Goal: Task Accomplishment & Management: Complete application form

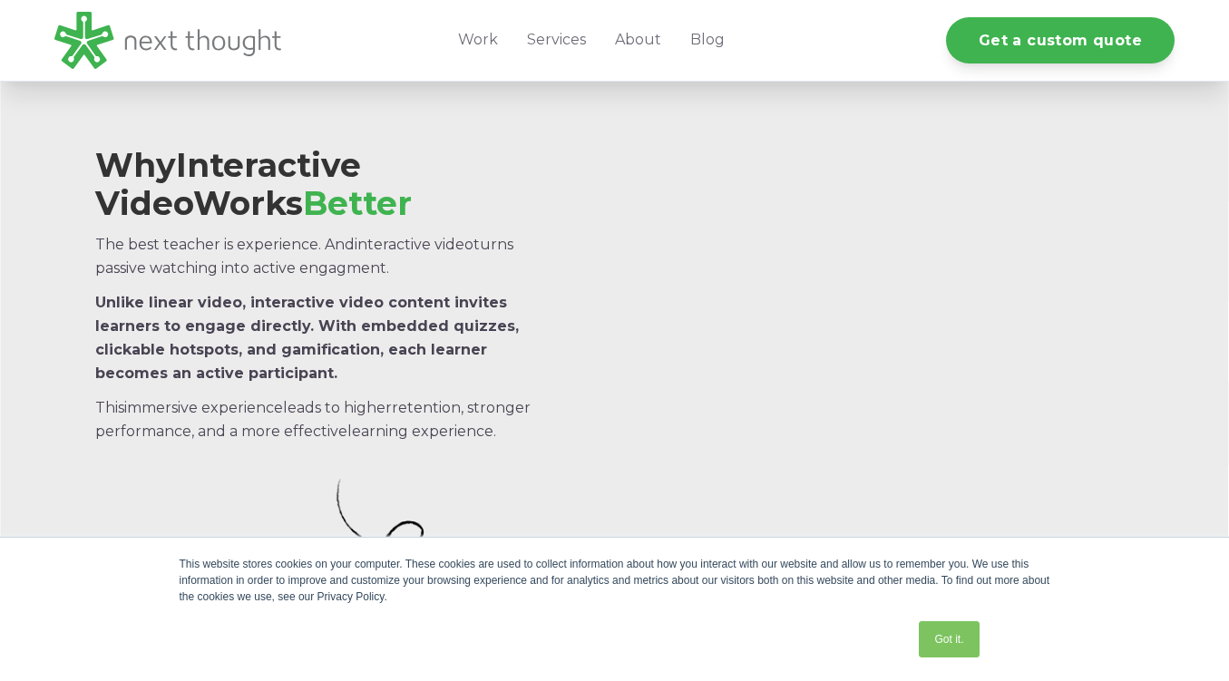
scroll to position [922, 0]
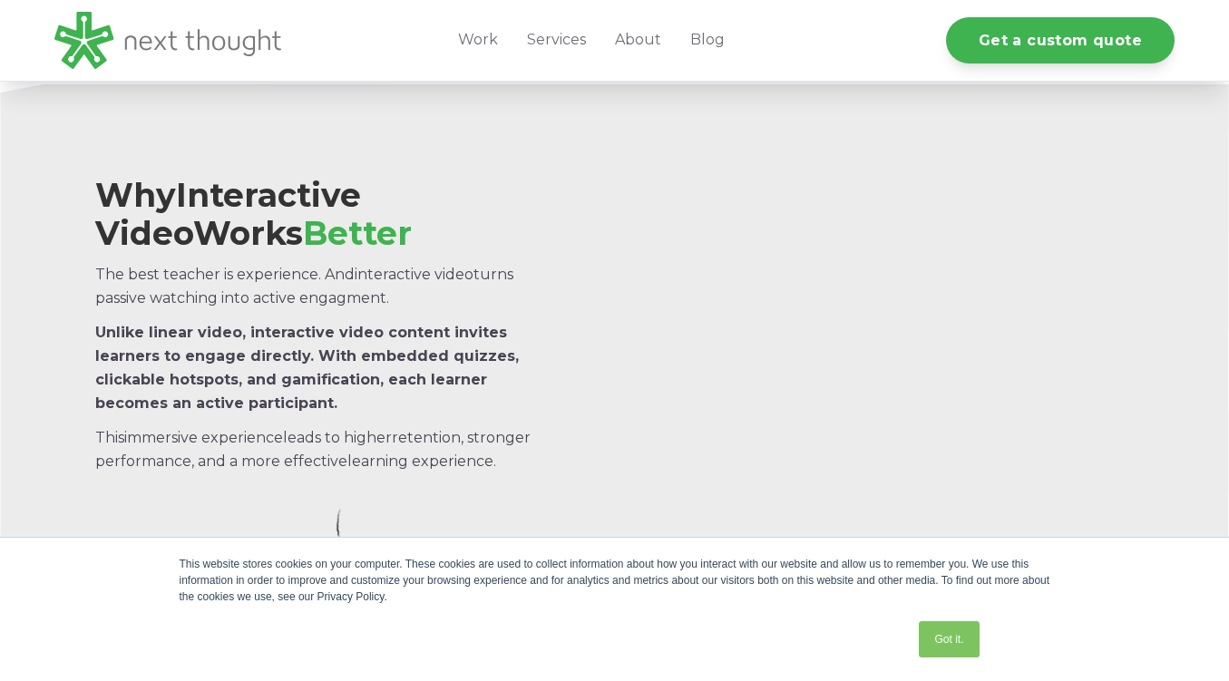
click at [1029, 16] on div "Get a custom quote" at bounding box center [1038, 40] width 272 height 81
click at [1023, 29] on link "Get a custom quote" at bounding box center [1060, 38] width 229 height 46
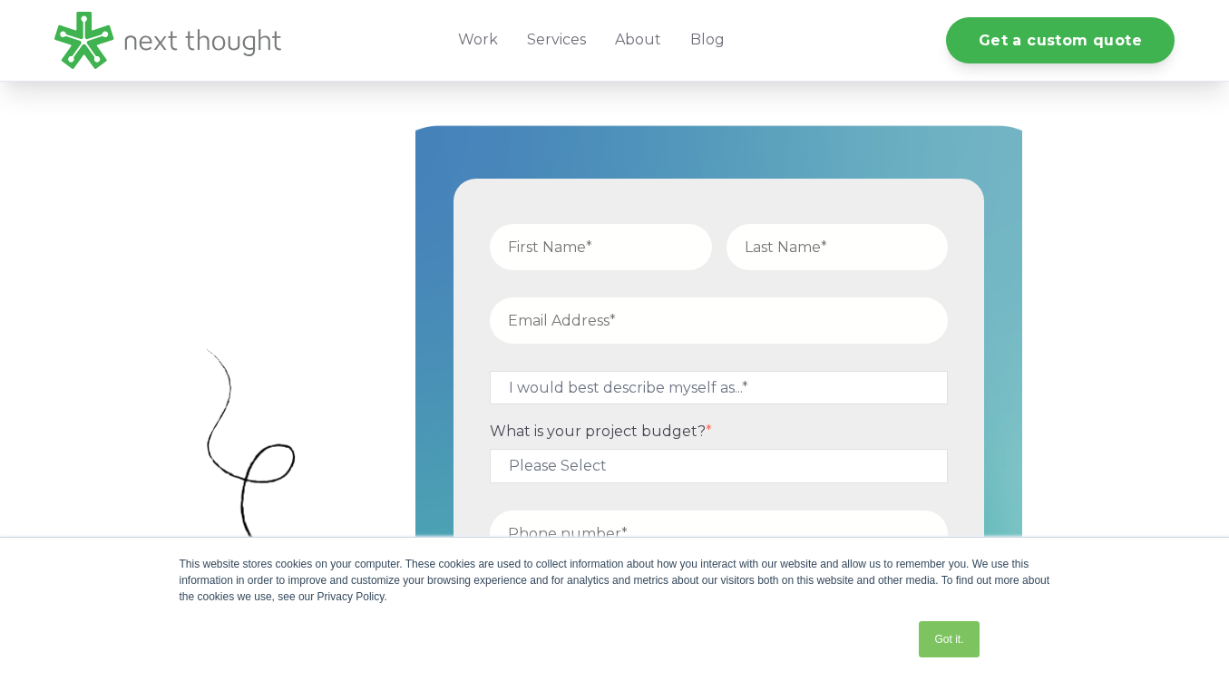
scroll to position [493, 0]
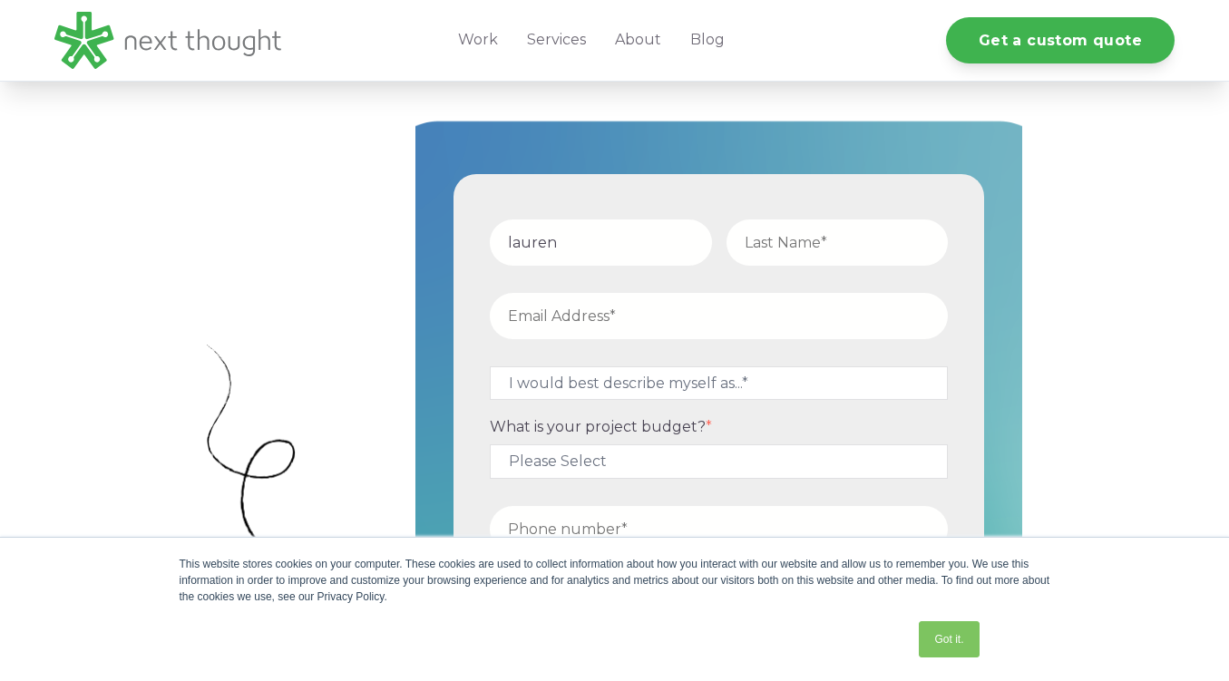
type input "lauren"
type input "[PERSON_NAME]"
type input "l"
type input "[EMAIL_ADDRESS][DOMAIN_NAME]"
select select "persona_3"
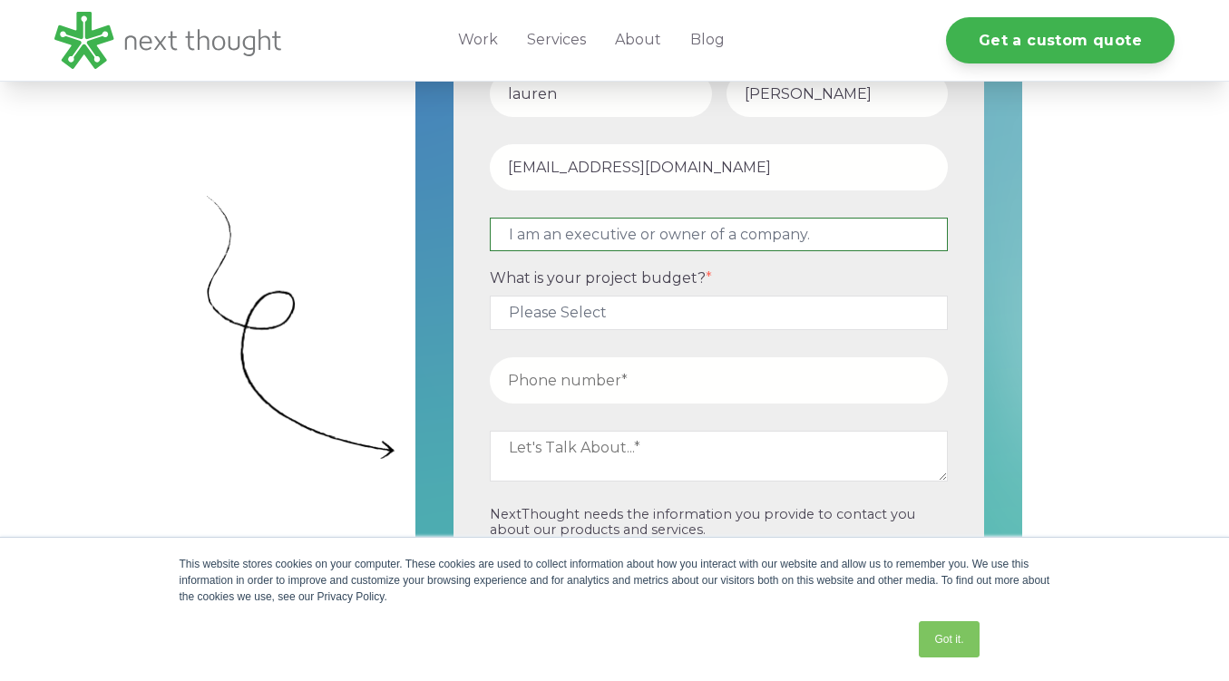
scroll to position [643, 0]
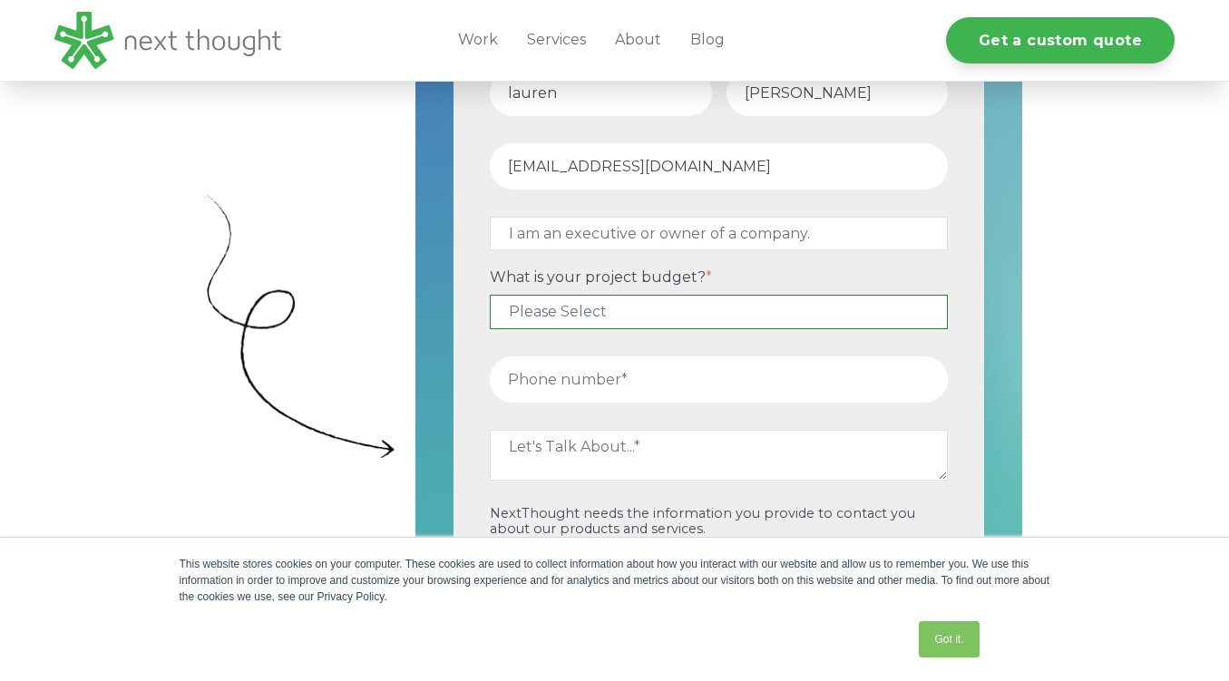
select select "$5,000 - $15,000"
type input "3362090673"
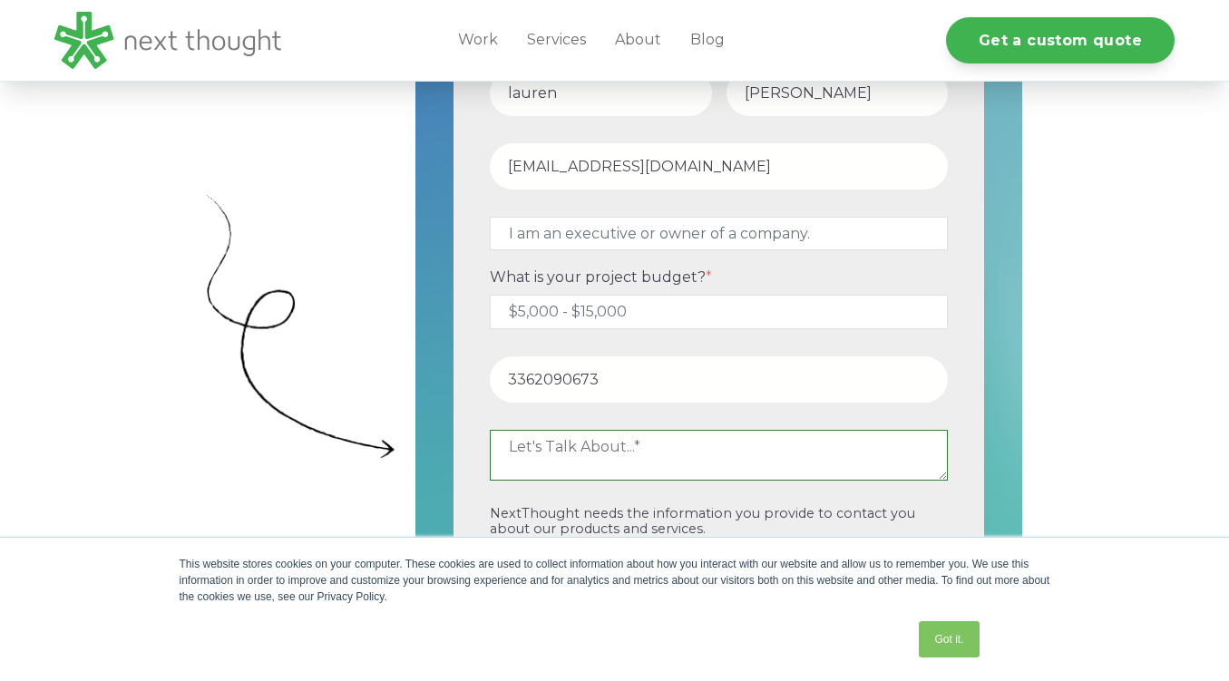
click at [587, 440] on textarea at bounding box center [719, 455] width 458 height 51
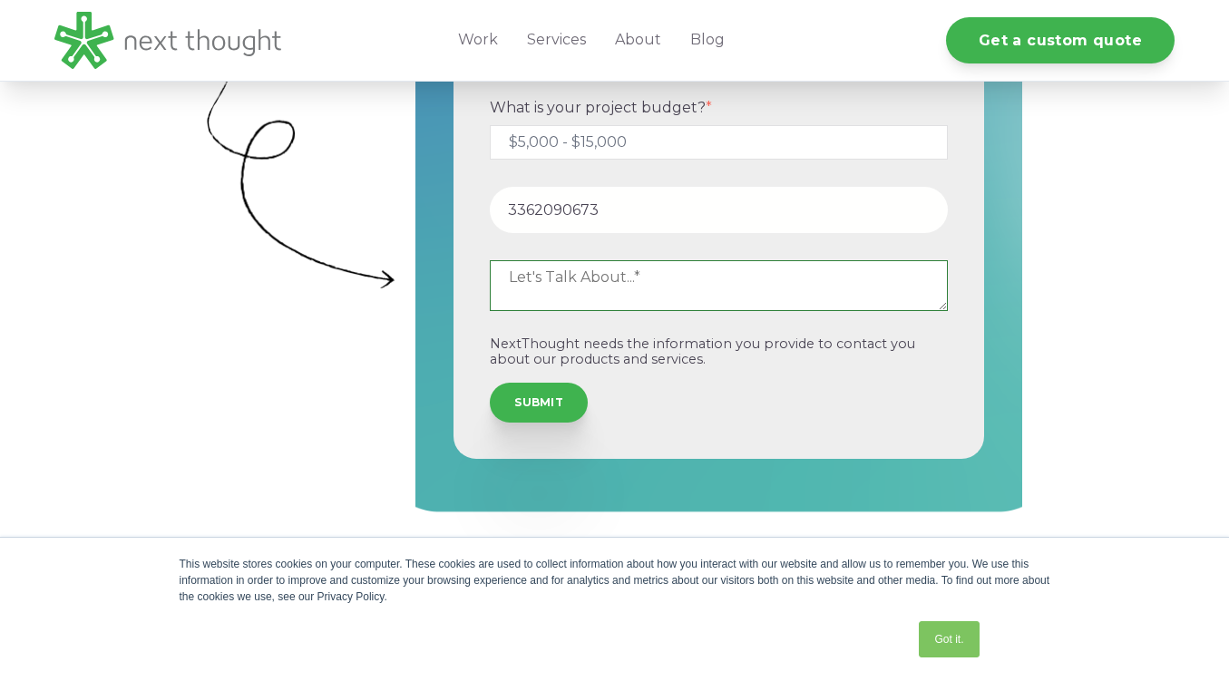
scroll to position [817, 0]
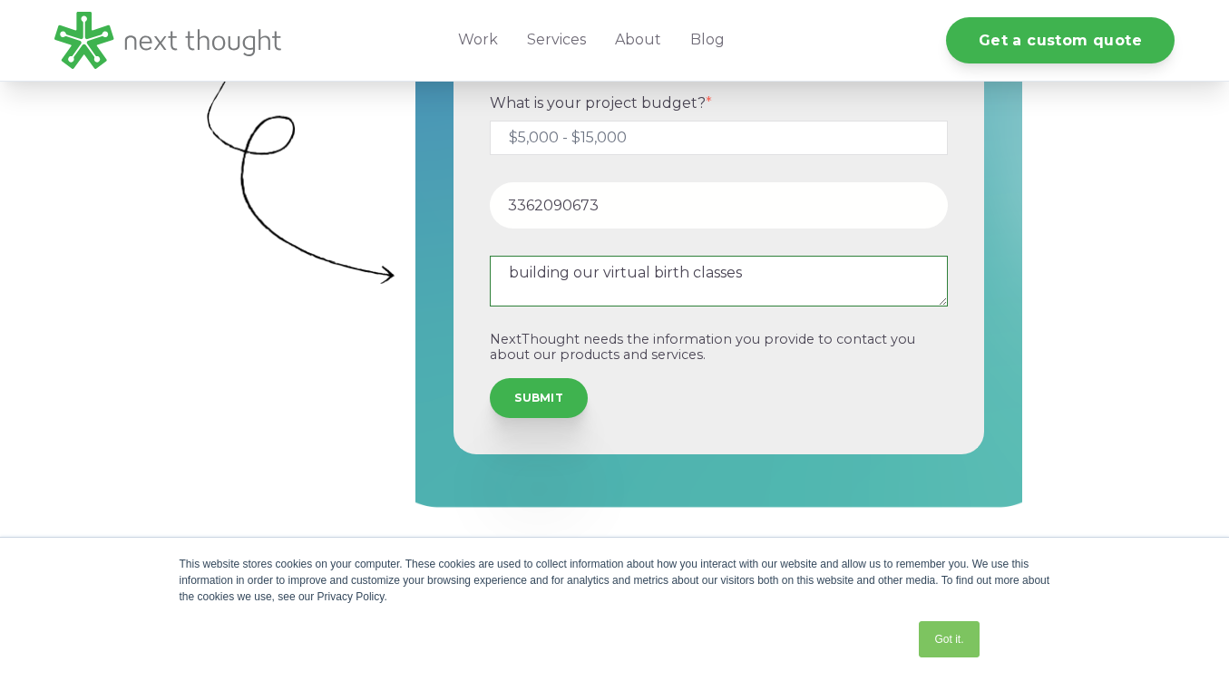
click at [689, 276] on textarea "building our virtual birth classes" at bounding box center [719, 281] width 458 height 51
type textarea "building our virtual birth, newborn, postpartum, breastfeeding classes"
click at [532, 421] on form "lauren harrell contact@thethrivemama.com I would best describe myself as...* Ot…" at bounding box center [719, 152] width 518 height 591
click at [532, 411] on input "SUBMIT" at bounding box center [539, 396] width 98 height 40
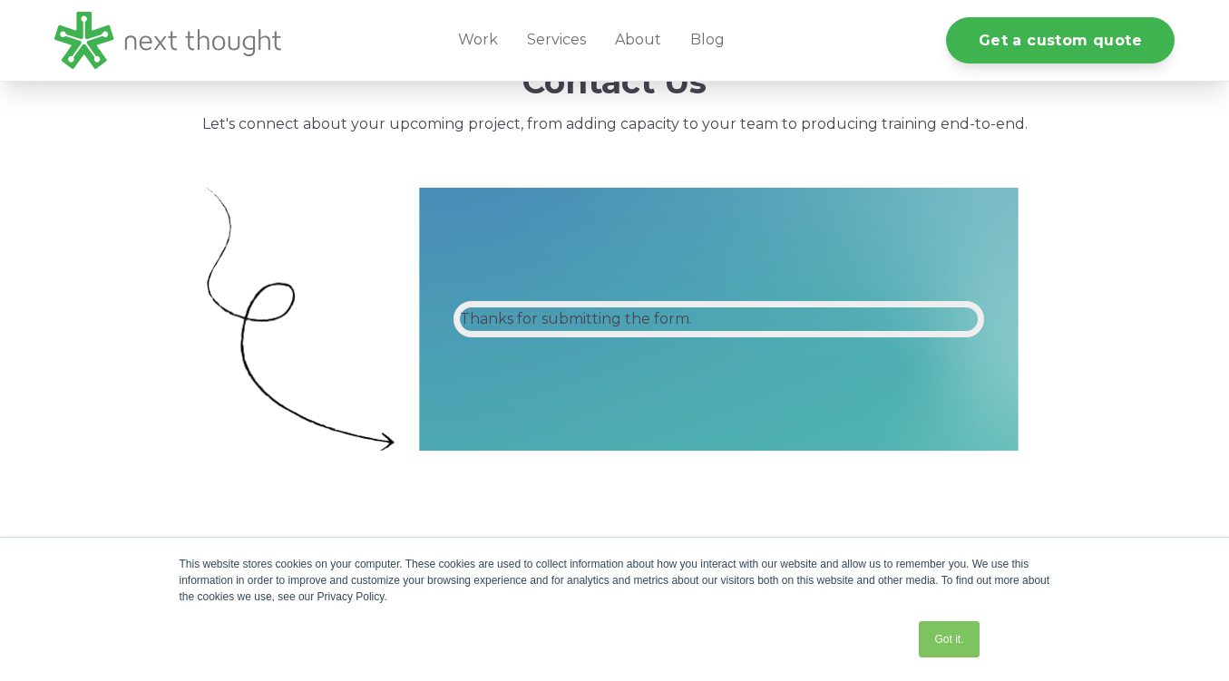
scroll to position [426, 0]
